Goal: Obtain resource: Download file/media

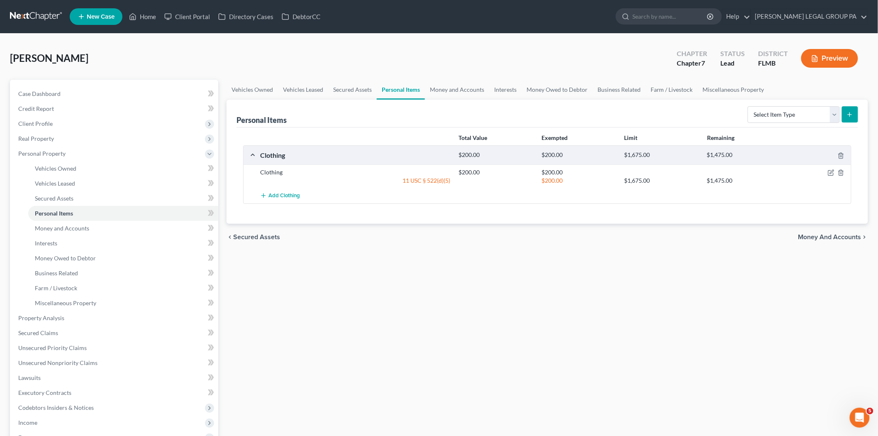
click at [28, 24] on nav "Home New Case Client Portal Directory Cases DebtorCC [PERSON_NAME] LEGAL GROUP …" at bounding box center [439, 16] width 878 height 33
click at [28, 19] on link at bounding box center [36, 16] width 53 height 15
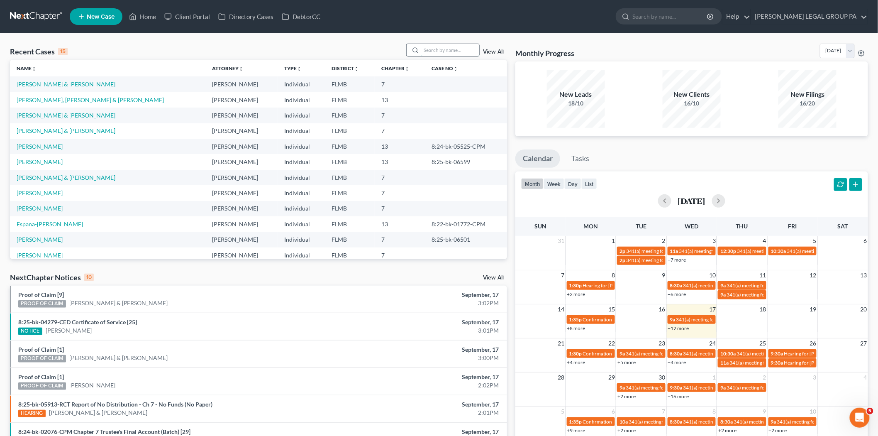
click at [436, 48] on input "search" at bounding box center [450, 50] width 58 height 12
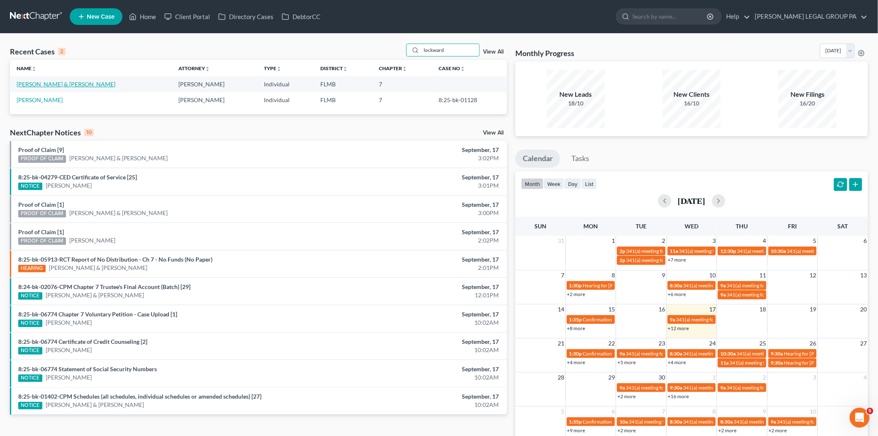
type input "lockward"
click at [54, 84] on link "Lockward, Ronald & Theresa" at bounding box center [66, 84] width 99 height 7
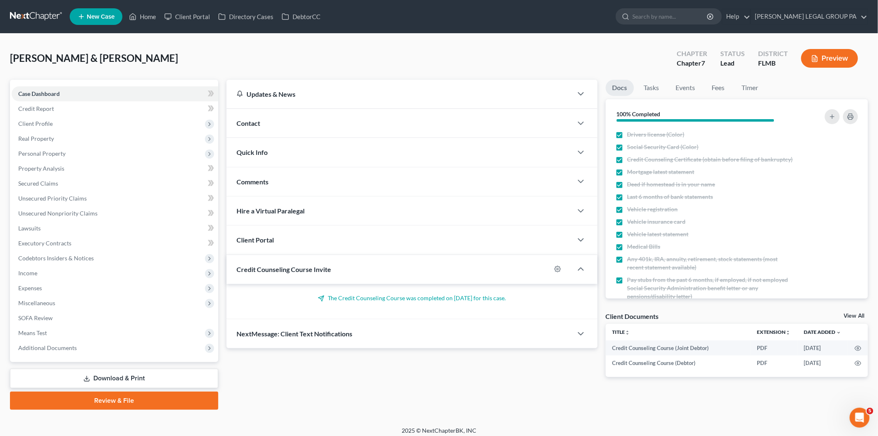
click at [141, 374] on link "Download & Print" at bounding box center [114, 379] width 208 height 20
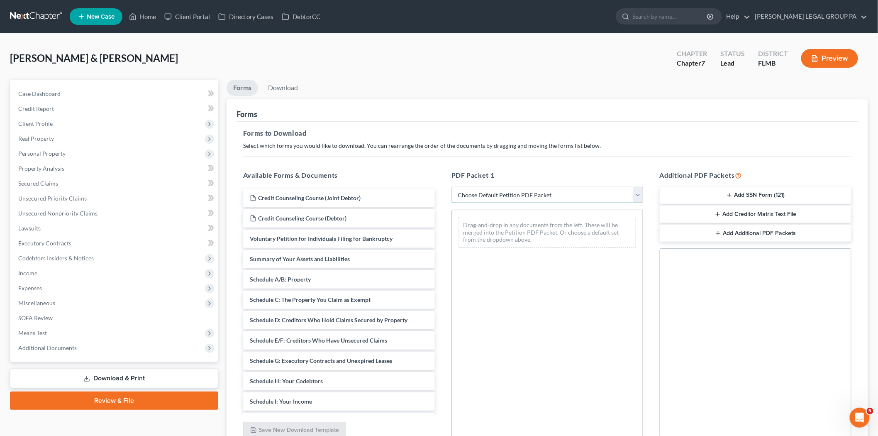
click at [563, 193] on select "Choose Default Petition PDF Packet Complete Bankruptcy Petition (all forms and …" at bounding box center [548, 195] width 192 height 17
select select "0"
click at [452, 187] on select "Choose Default Petition PDF Packet Complete Bankruptcy Petition (all forms and …" at bounding box center [548, 195] width 192 height 17
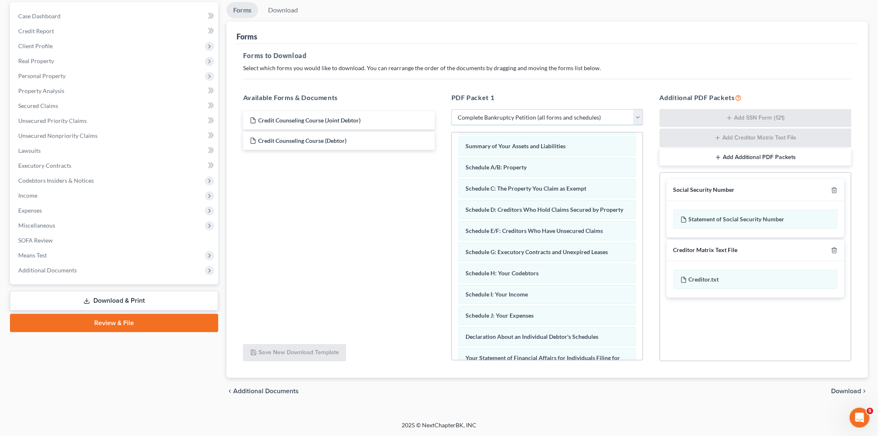
scroll to position [46, 0]
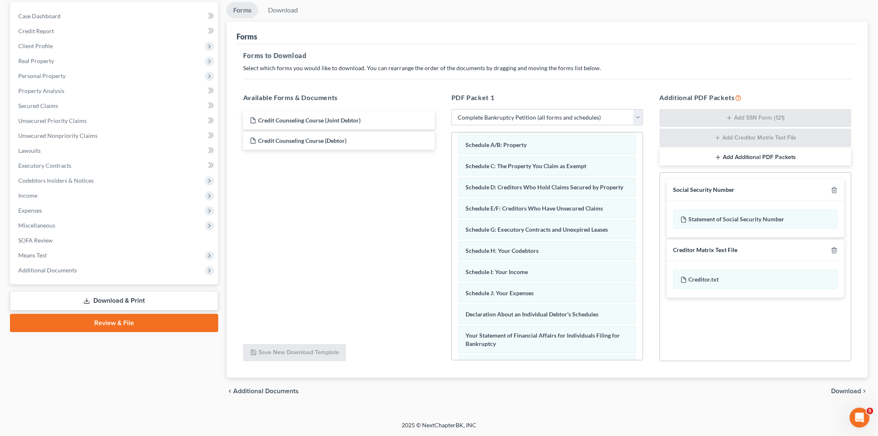
click at [858, 389] on span "Download" at bounding box center [847, 391] width 30 height 7
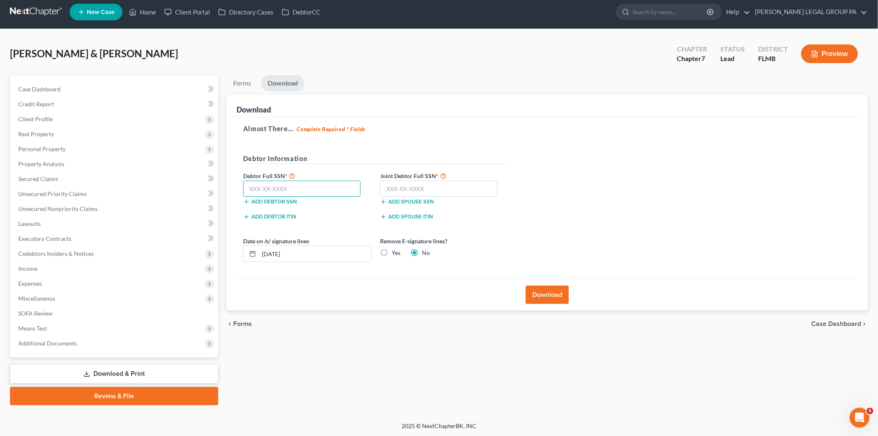
click at [315, 188] on input "text" at bounding box center [301, 189] width 117 height 17
type input "154-42-8535"
click at [465, 194] on input "text" at bounding box center [438, 189] width 117 height 17
type input "138-58-5840"
click at [557, 296] on button "Download" at bounding box center [547, 295] width 43 height 18
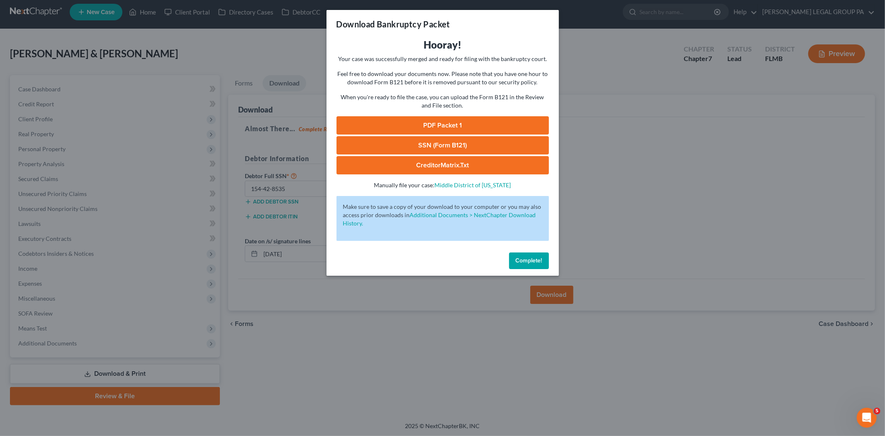
click at [516, 260] on span "Complete!" at bounding box center [529, 260] width 27 height 7
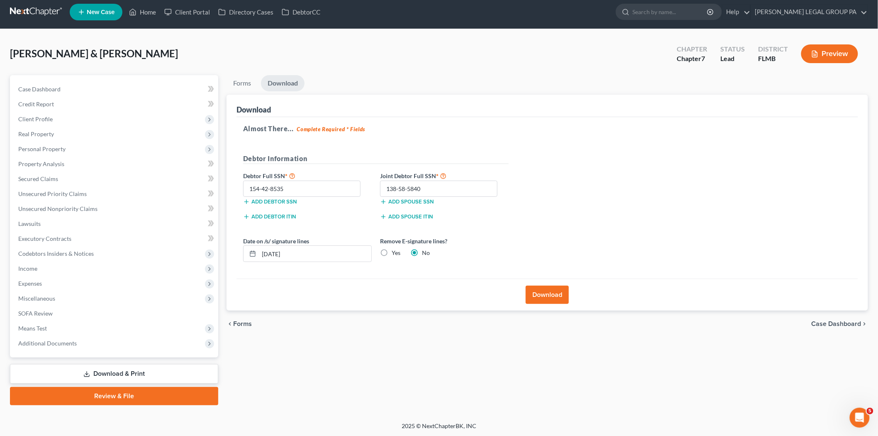
click at [544, 293] on button "Download" at bounding box center [547, 295] width 43 height 18
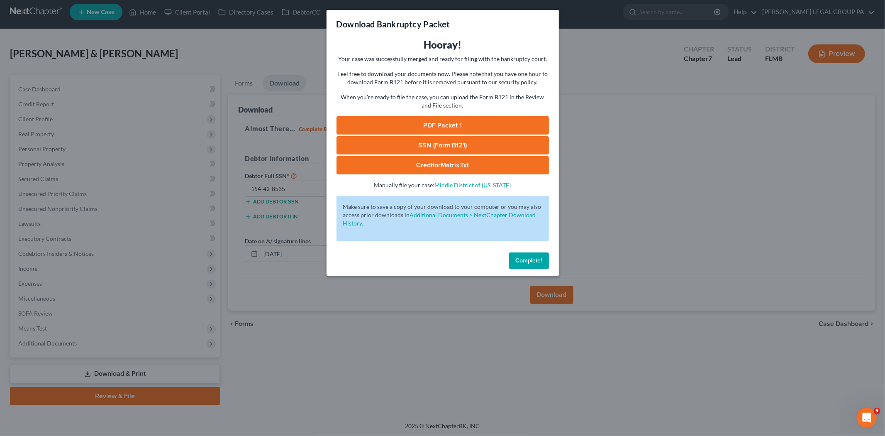
click at [483, 145] on link "SSN (Form B121)" at bounding box center [443, 145] width 212 height 18
click at [461, 126] on link "PDF Packet 1" at bounding box center [443, 125] width 212 height 18
click at [519, 254] on button "Complete!" at bounding box center [529, 260] width 40 height 17
